Goal: Navigation & Orientation: Find specific page/section

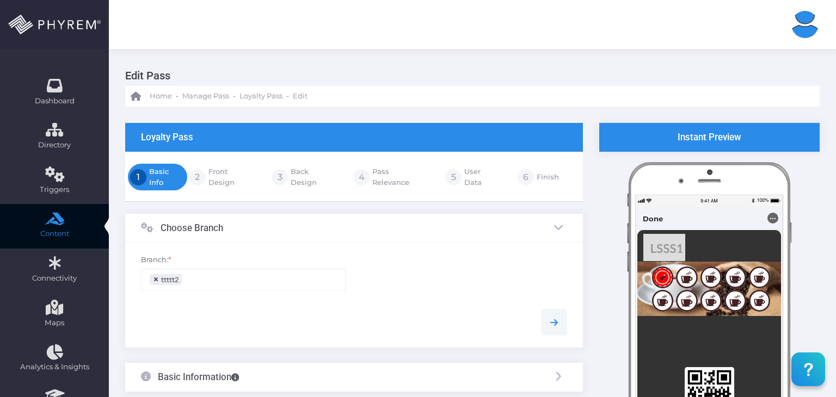
click at [58, 29] on img at bounding box center [54, 25] width 93 height 20
click at [59, 33] on img at bounding box center [54, 25] width 93 height 20
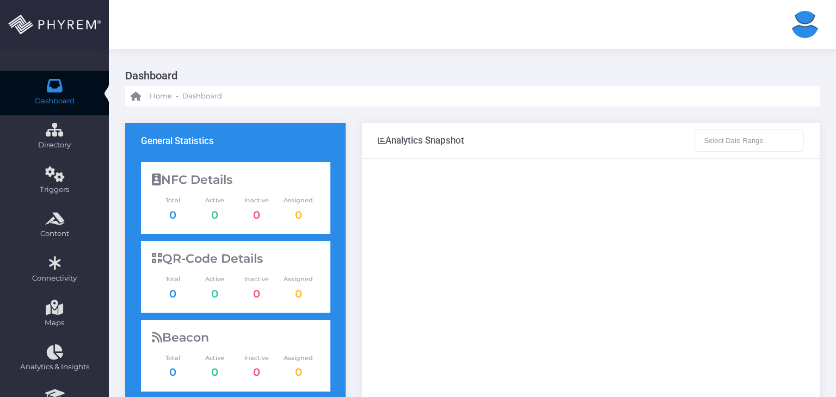
type input "[DATE] - [DATE]"
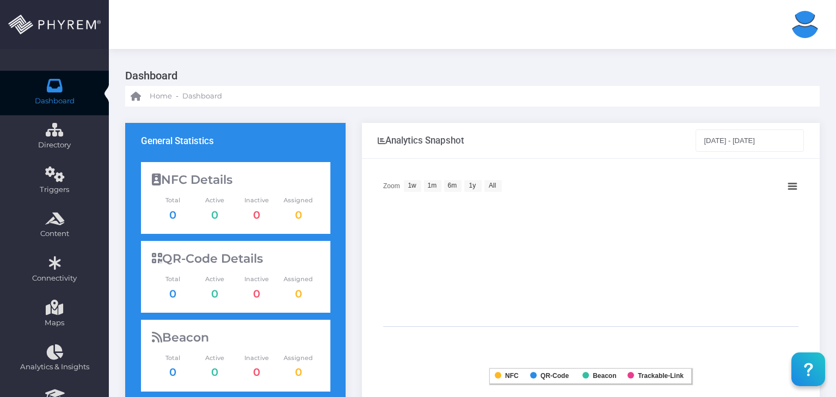
click at [90, 29] on img at bounding box center [54, 25] width 93 height 20
click at [86, 27] on img at bounding box center [54, 25] width 93 height 20
